Goal: Task Accomplishment & Management: Use online tool/utility

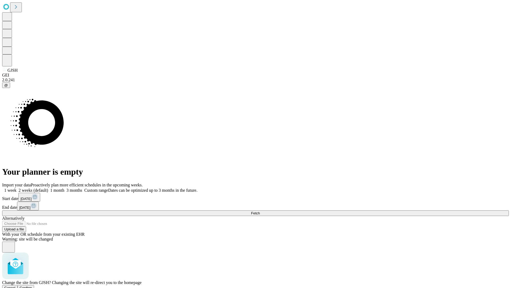
click at [32, 286] on span "Confirm" at bounding box center [26, 288] width 13 height 4
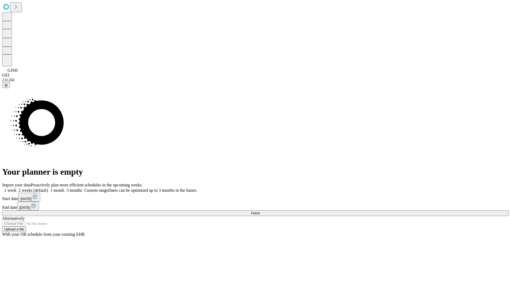
click at [17, 188] on label "1 week" at bounding box center [9, 190] width 14 height 5
click at [260, 211] on span "Fetch" at bounding box center [255, 213] width 9 height 4
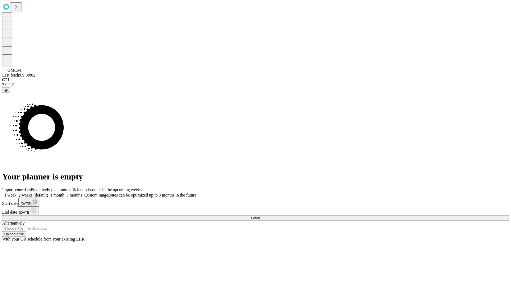
click at [17, 193] on label "1 week" at bounding box center [9, 195] width 14 height 5
click at [260, 216] on span "Fetch" at bounding box center [255, 218] width 9 height 4
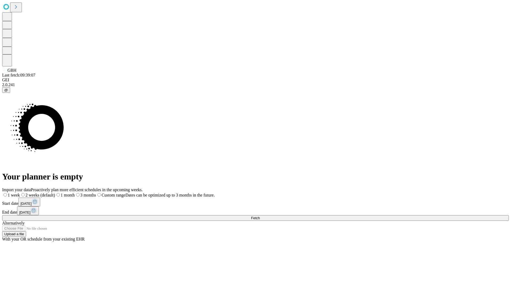
click at [260, 216] on span "Fetch" at bounding box center [255, 218] width 9 height 4
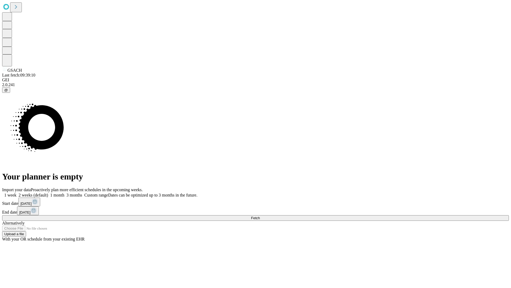
click at [17, 193] on label "1 week" at bounding box center [9, 195] width 14 height 5
click at [260, 216] on span "Fetch" at bounding box center [255, 218] width 9 height 4
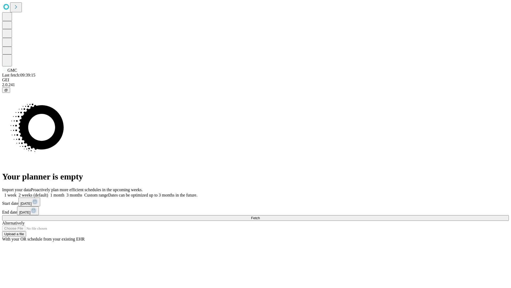
click at [260, 216] on span "Fetch" at bounding box center [255, 218] width 9 height 4
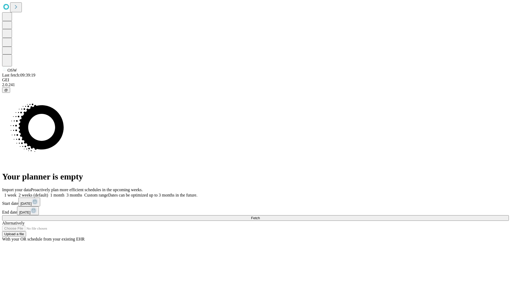
click at [17, 193] on label "1 week" at bounding box center [9, 195] width 14 height 5
click at [260, 216] on span "Fetch" at bounding box center [255, 218] width 9 height 4
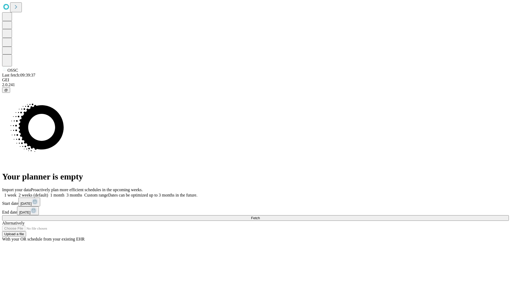
click at [17, 193] on label "1 week" at bounding box center [9, 195] width 14 height 5
click at [260, 216] on span "Fetch" at bounding box center [255, 218] width 9 height 4
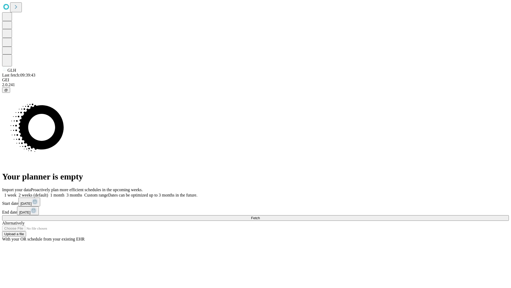
click at [17, 193] on label "1 week" at bounding box center [9, 195] width 14 height 5
click at [260, 216] on span "Fetch" at bounding box center [255, 218] width 9 height 4
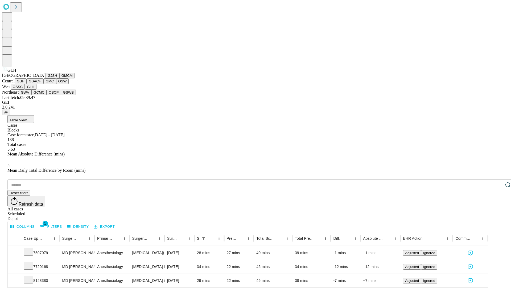
click at [31, 95] on button "GWV" at bounding box center [25, 92] width 13 height 6
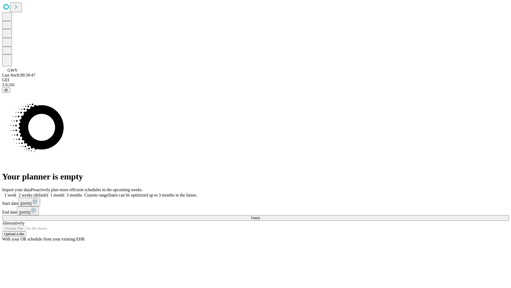
click at [260, 216] on span "Fetch" at bounding box center [255, 218] width 9 height 4
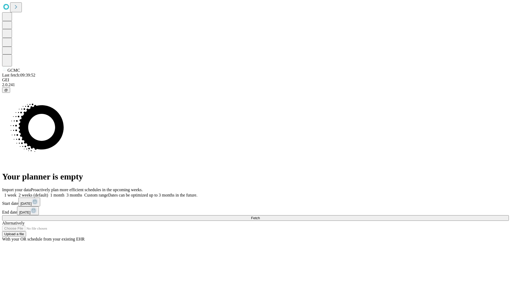
click at [17, 193] on label "1 week" at bounding box center [9, 195] width 14 height 5
click at [260, 216] on span "Fetch" at bounding box center [255, 218] width 9 height 4
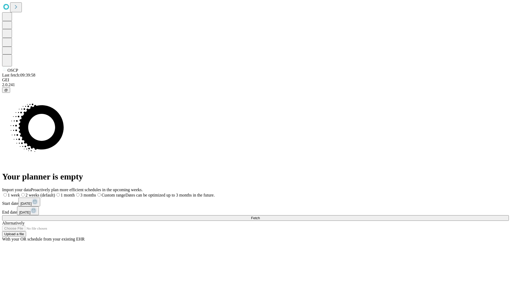
click at [20, 193] on label "1 week" at bounding box center [11, 195] width 18 height 5
click at [260, 216] on span "Fetch" at bounding box center [255, 218] width 9 height 4
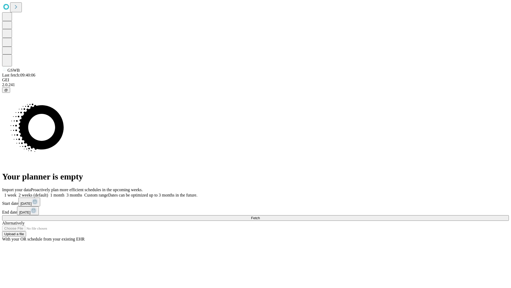
click at [17, 193] on label "1 week" at bounding box center [9, 195] width 14 height 5
click at [260, 216] on span "Fetch" at bounding box center [255, 218] width 9 height 4
